Goal: Task Accomplishment & Management: Manage account settings

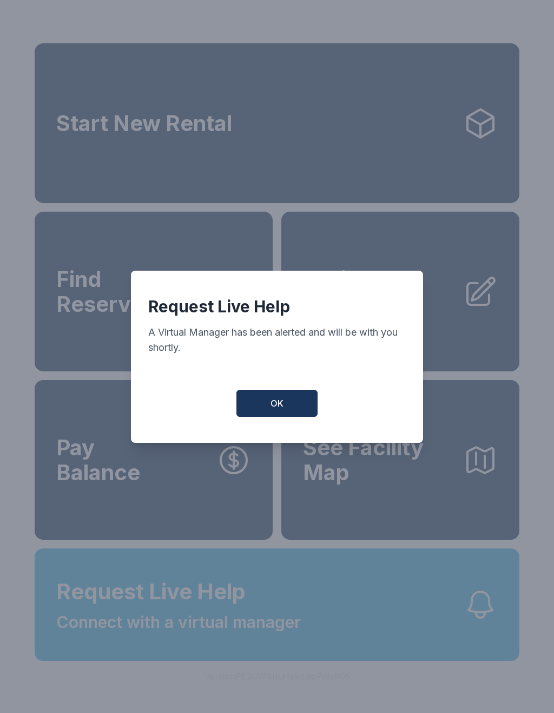
click at [286, 417] on button "OK" at bounding box center [277, 403] width 81 height 27
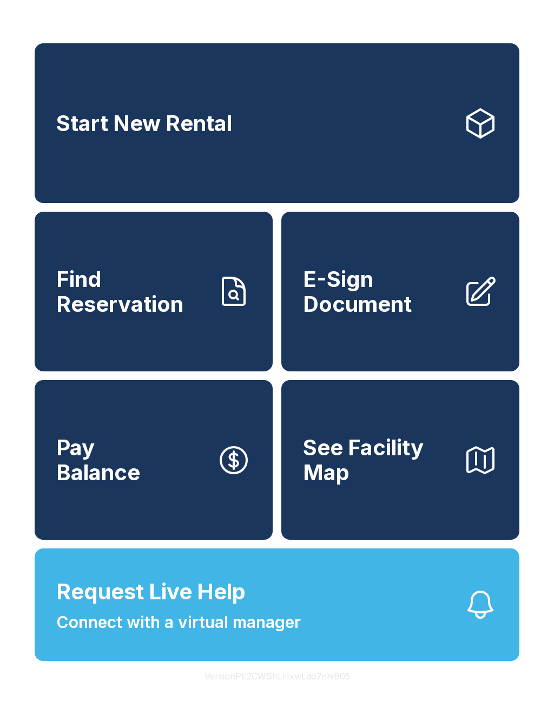
click at [365, 300] on span "E-Sign Document" at bounding box center [379, 291] width 152 height 49
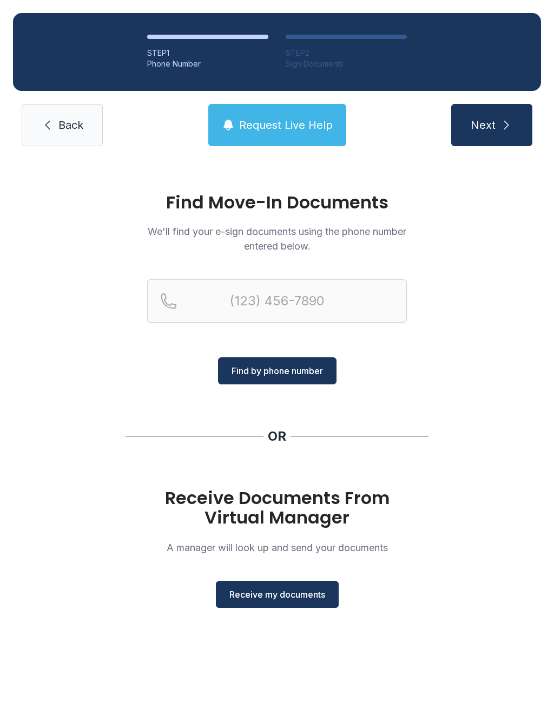
click at [36, 127] on link "Back" at bounding box center [62, 125] width 81 height 42
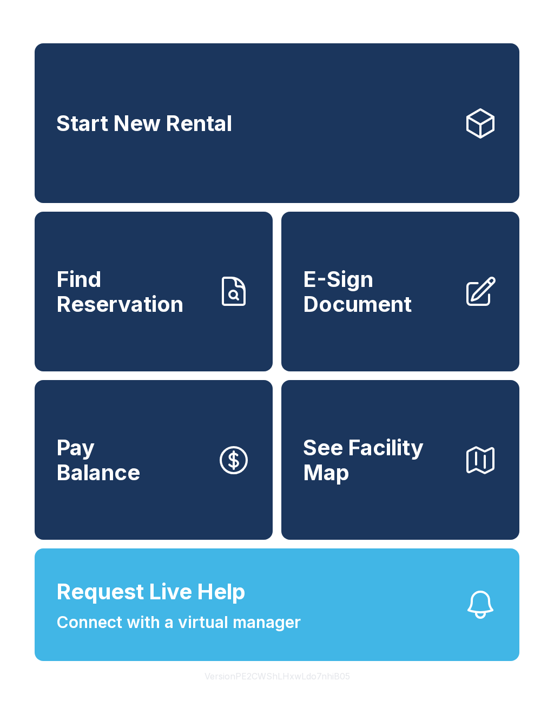
click at [200, 479] on link "Pay Balance" at bounding box center [154, 460] width 238 height 160
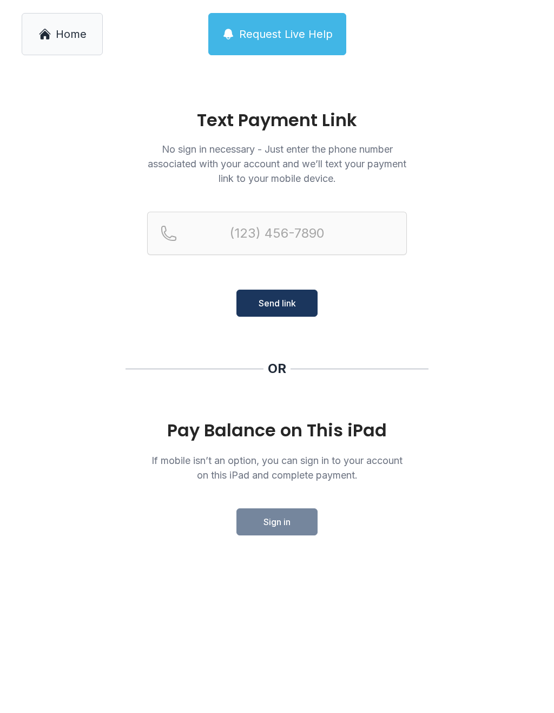
click at [69, 43] on link "Home" at bounding box center [62, 34] width 81 height 42
